Goal: Task Accomplishment & Management: Use online tool/utility

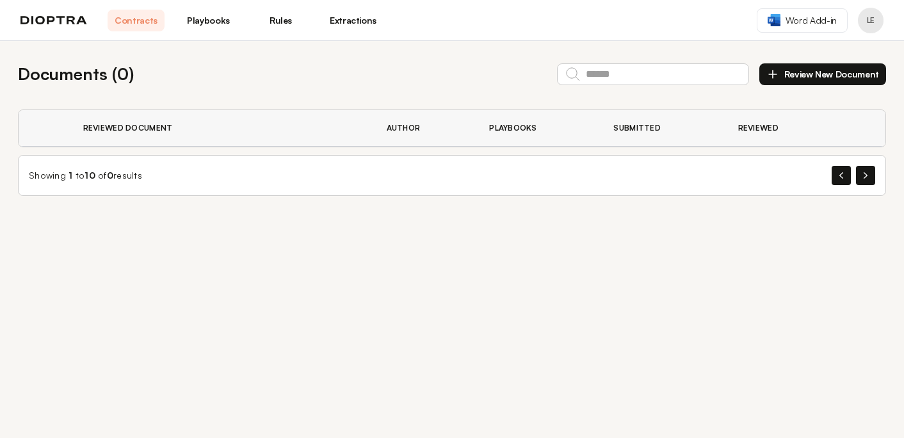
click at [350, 14] on link "Extractions" at bounding box center [353, 21] width 57 height 22
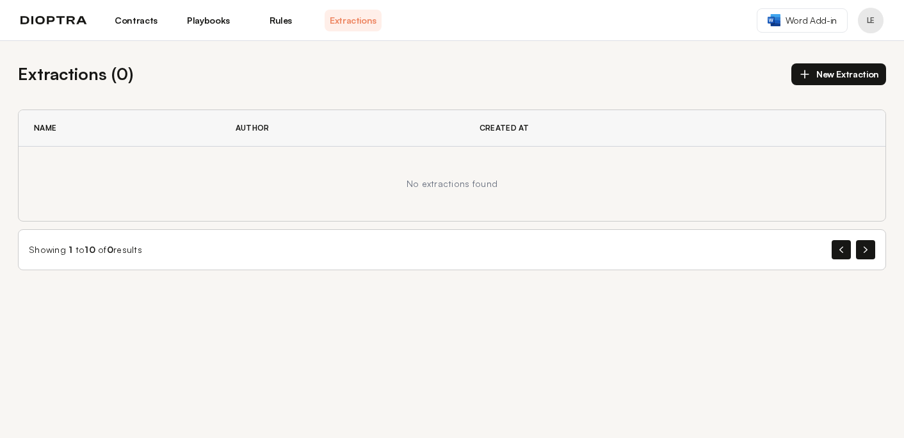
click at [833, 74] on button "New Extraction" at bounding box center [839, 74] width 95 height 22
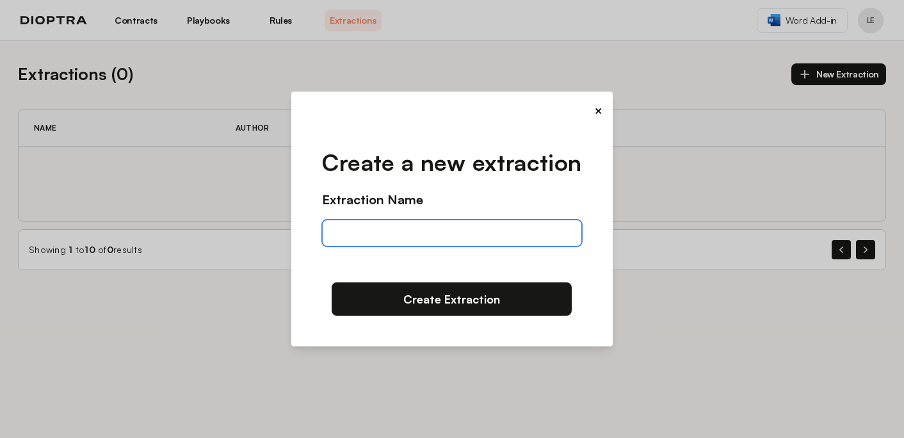
click at [387, 234] on input "text" at bounding box center [451, 233] width 259 height 27
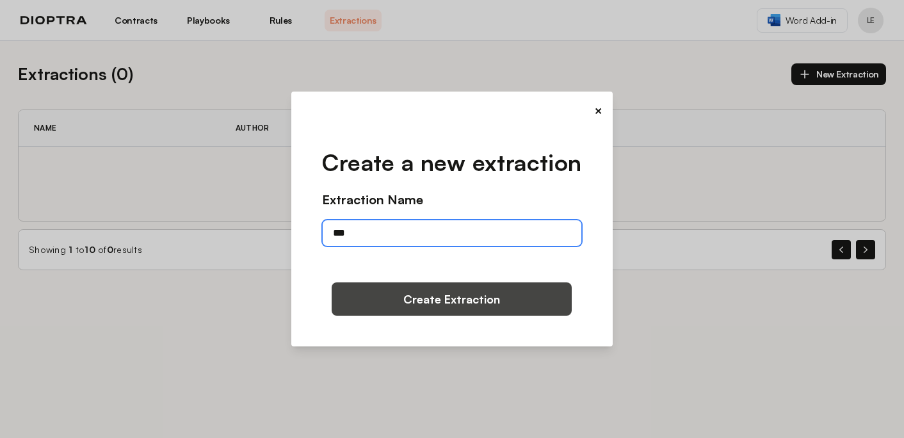
type input "***"
click at [407, 300] on button "Create Extraction" at bounding box center [452, 298] width 240 height 33
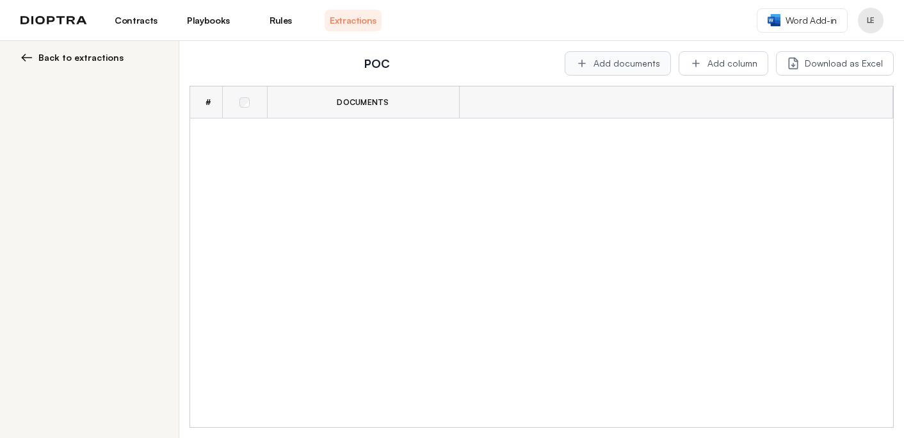
click at [642, 61] on button "Add documents" at bounding box center [618, 63] width 106 height 24
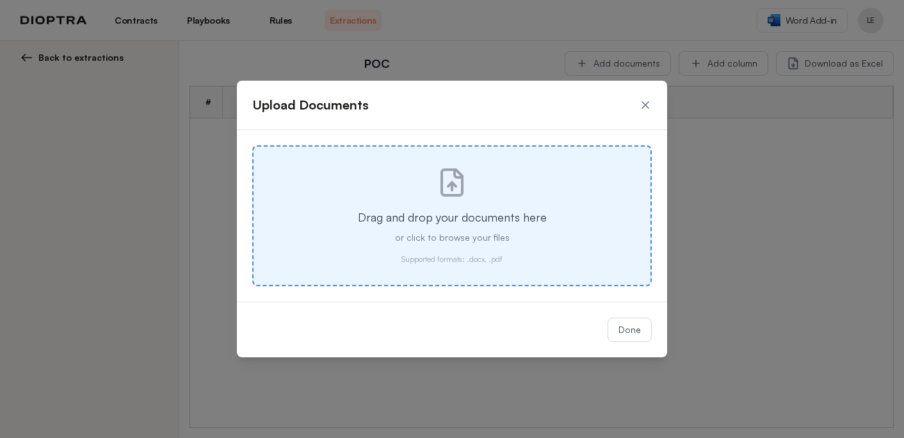
click at [477, 195] on div "Drag and drop your documents here or click to browse your files Supported forma…" at bounding box center [452, 215] width 400 height 141
